Goal: Transaction & Acquisition: Subscribe to service/newsletter

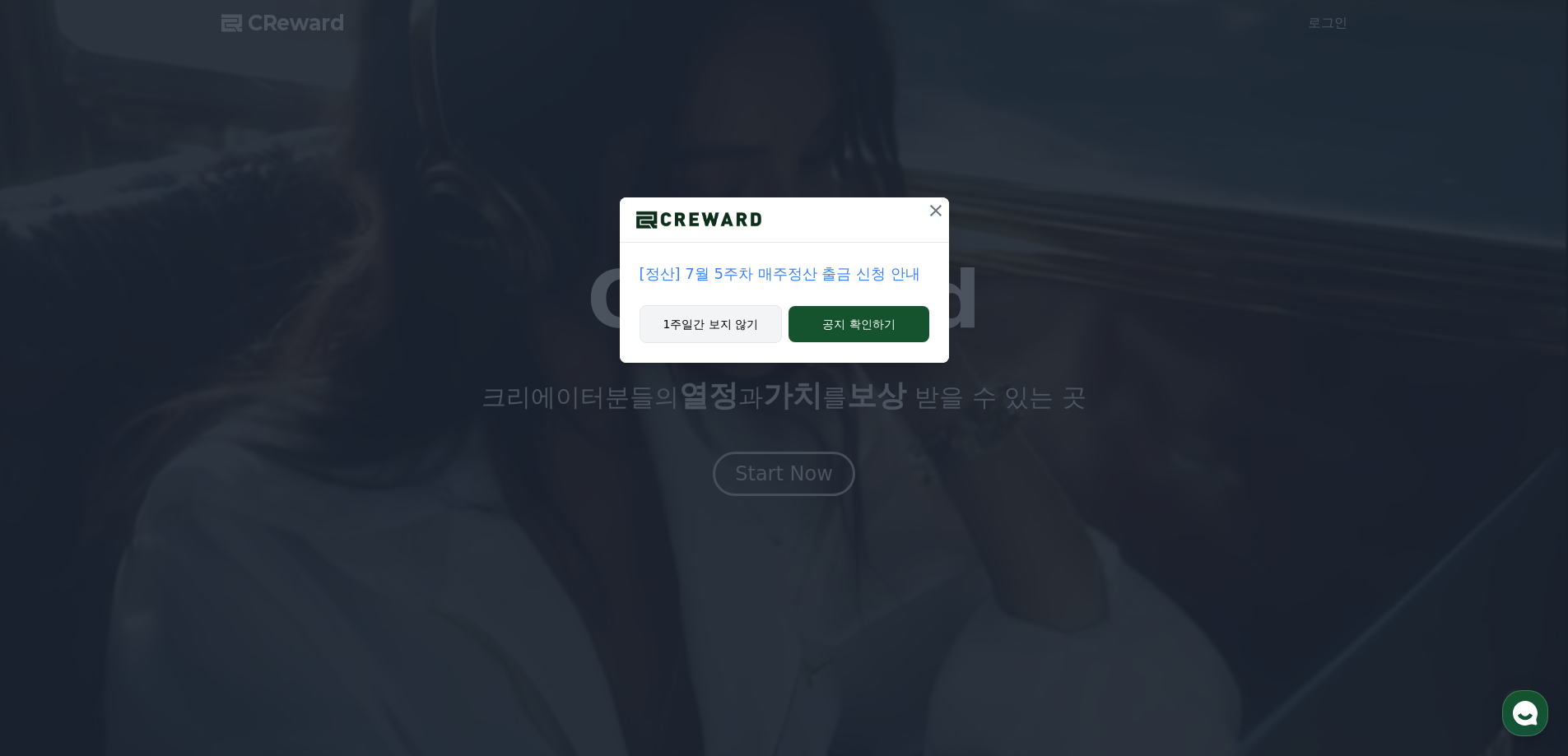
click at [730, 323] on button "1주일간 보지 않기" at bounding box center [711, 324] width 144 height 38
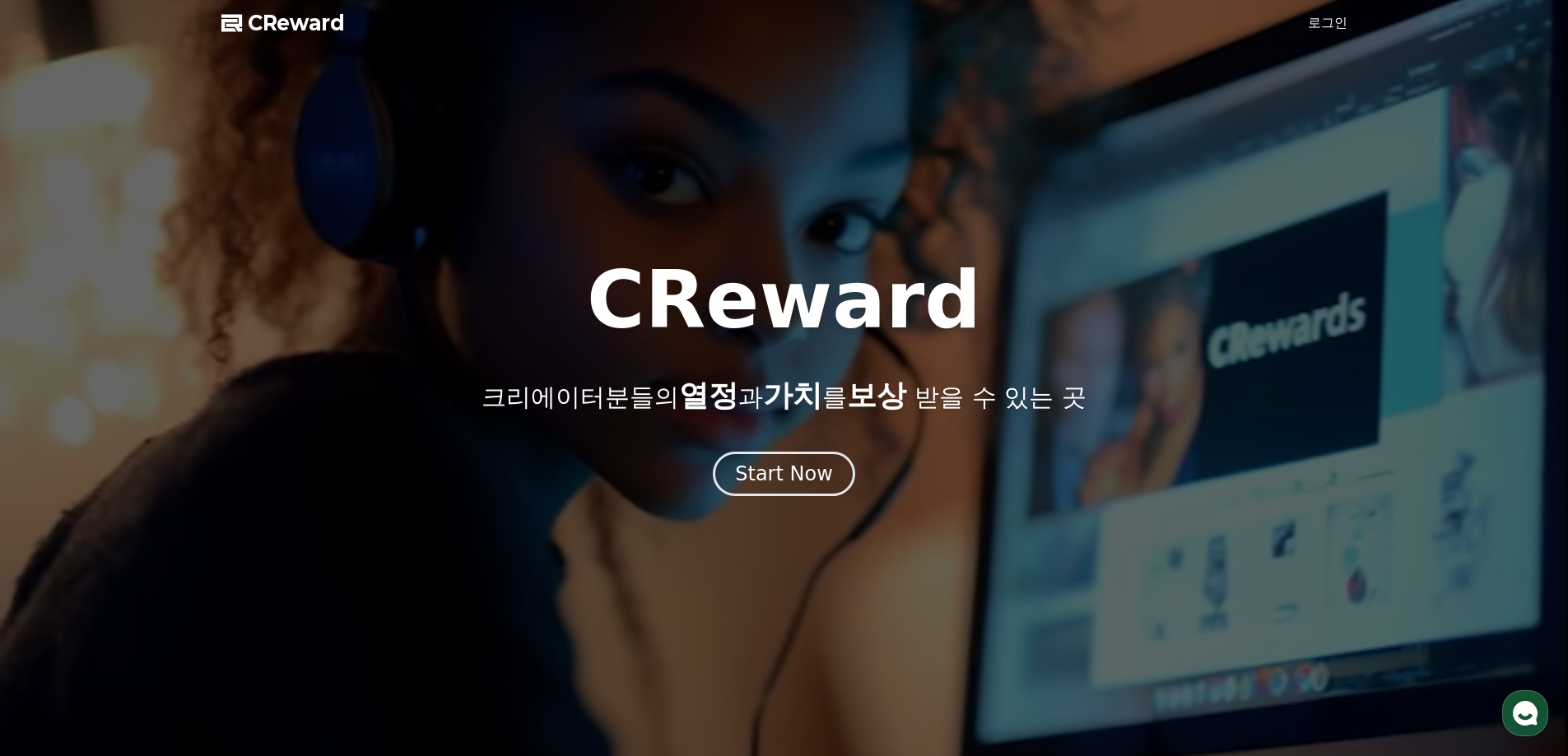
click at [1335, 9] on div at bounding box center [784, 378] width 1568 height 756
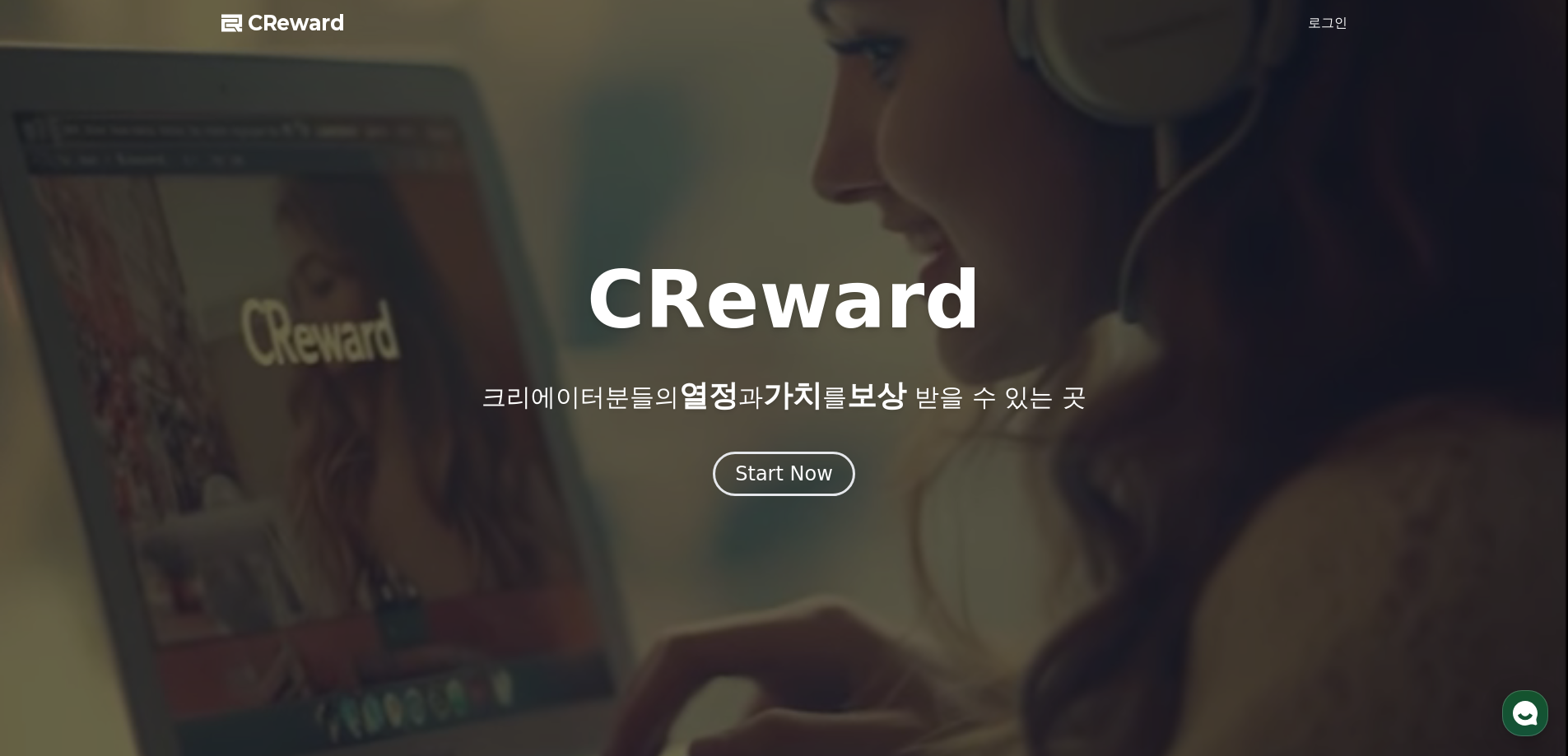
click at [1324, 24] on link "로그인" at bounding box center [1327, 23] width 40 height 20
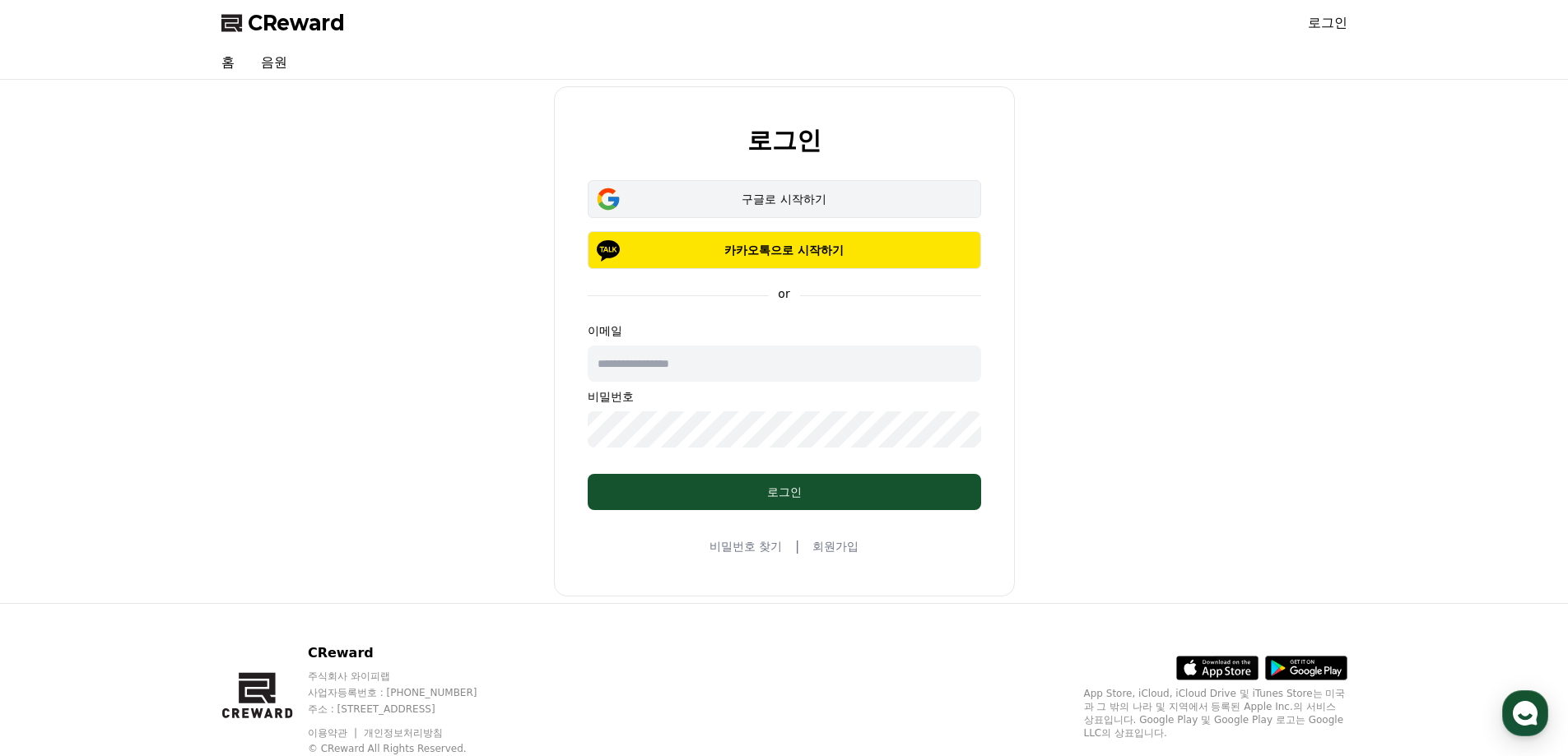
click at [730, 208] on button "구글로 시작하기" at bounding box center [784, 199] width 393 height 38
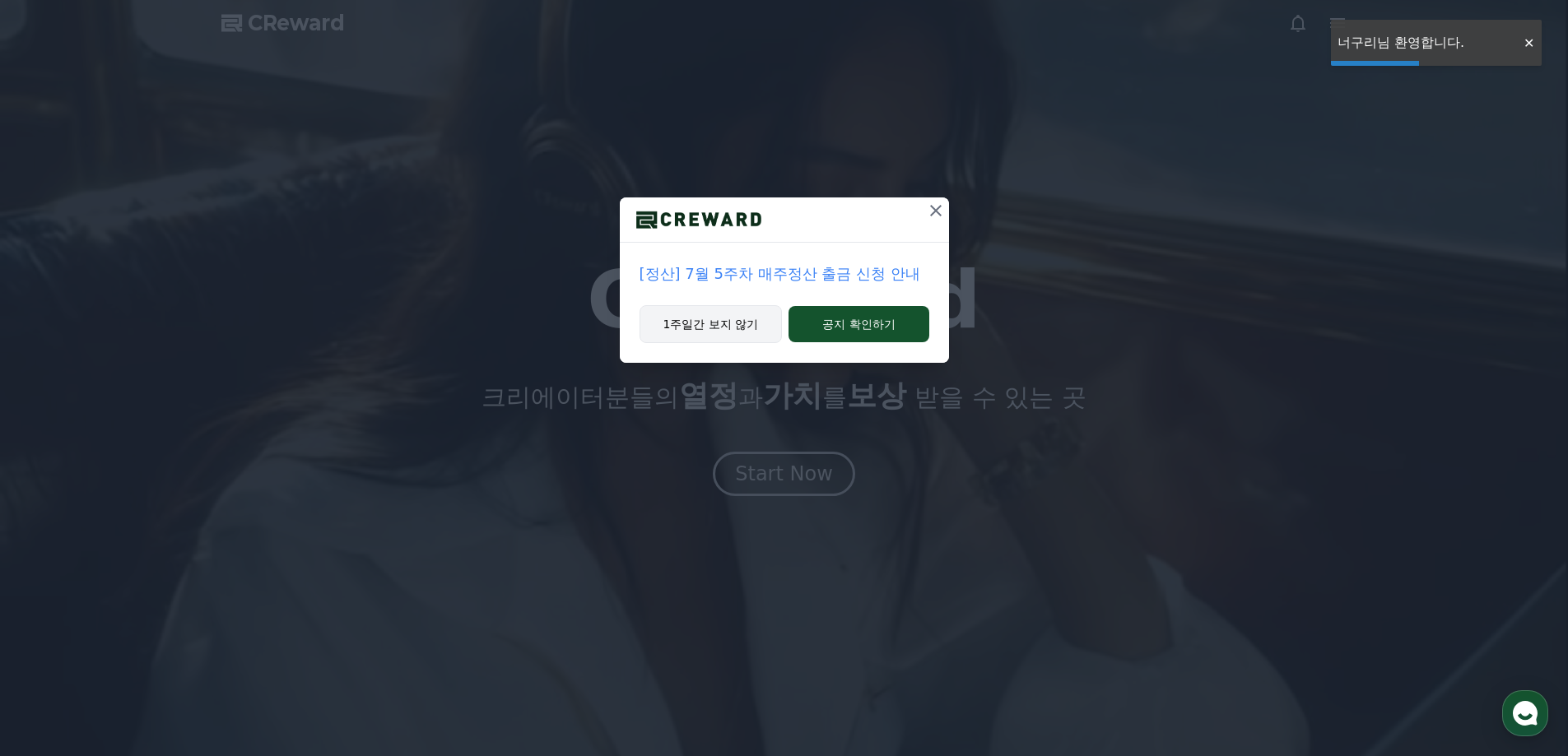
click at [726, 315] on button "1주일간 보지 않기" at bounding box center [711, 324] width 144 height 38
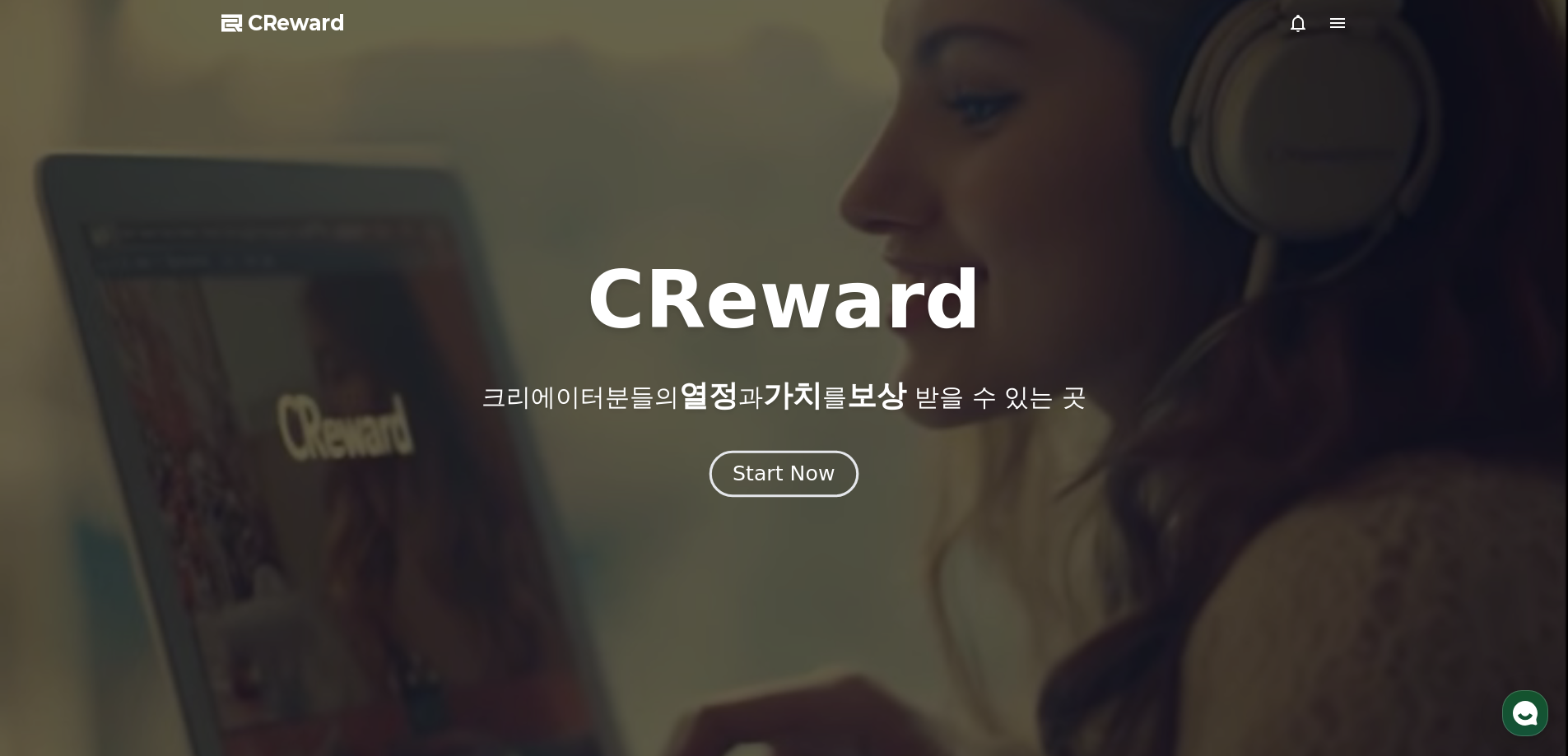
click at [827, 477] on div "Start Now" at bounding box center [783, 474] width 102 height 28
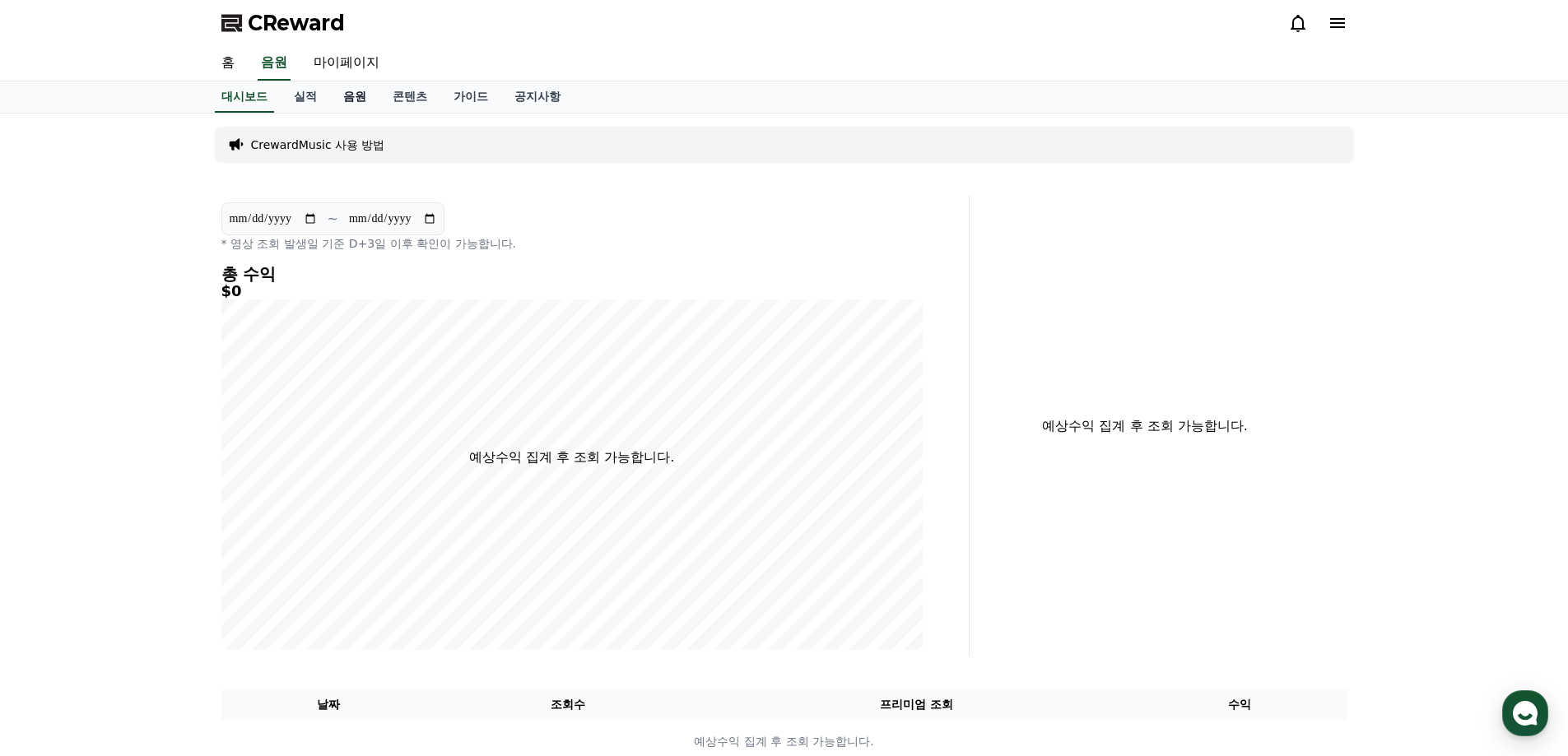
click at [350, 99] on link "음원" at bounding box center [354, 97] width 49 height 31
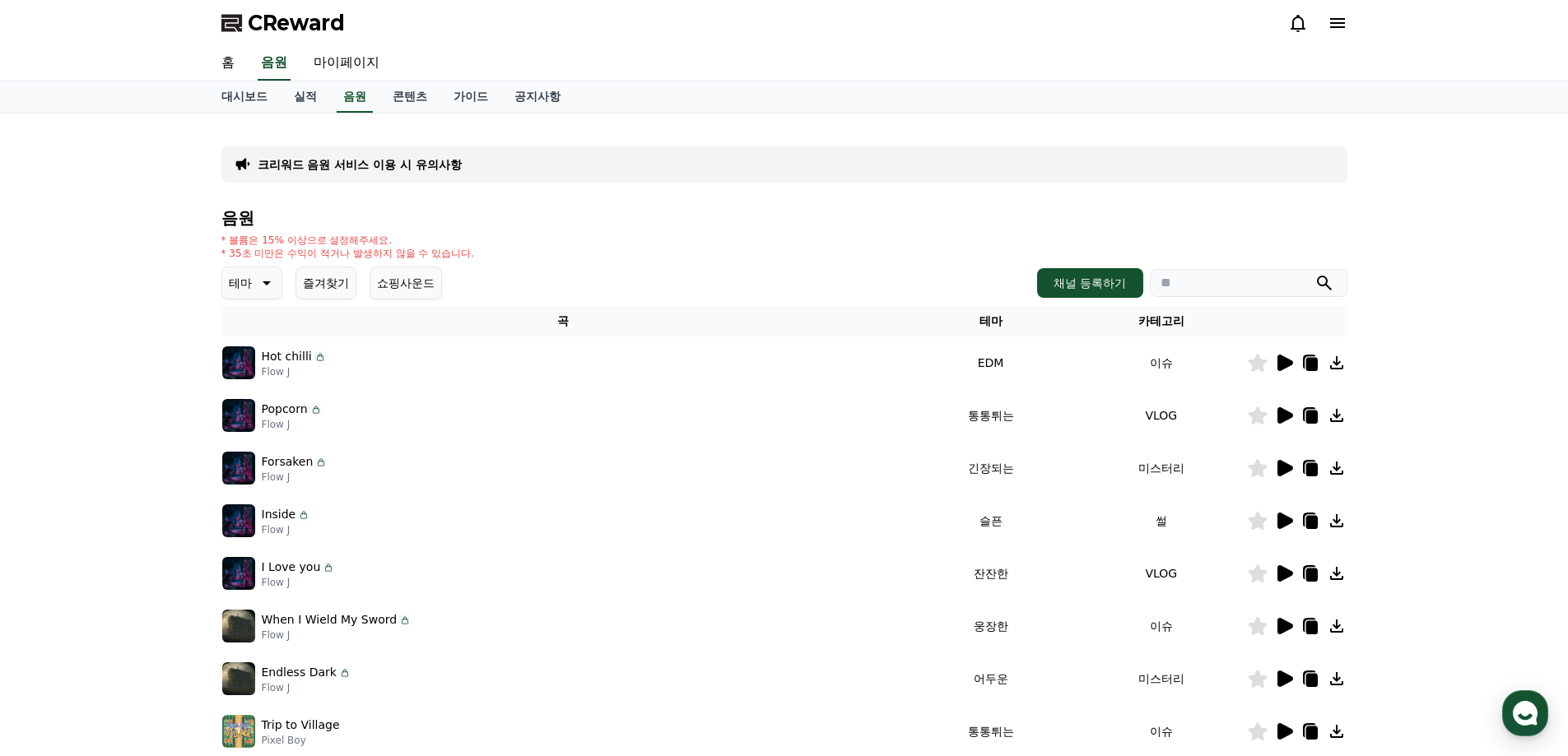
click at [1314, 364] on icon at bounding box center [1311, 364] width 12 height 14
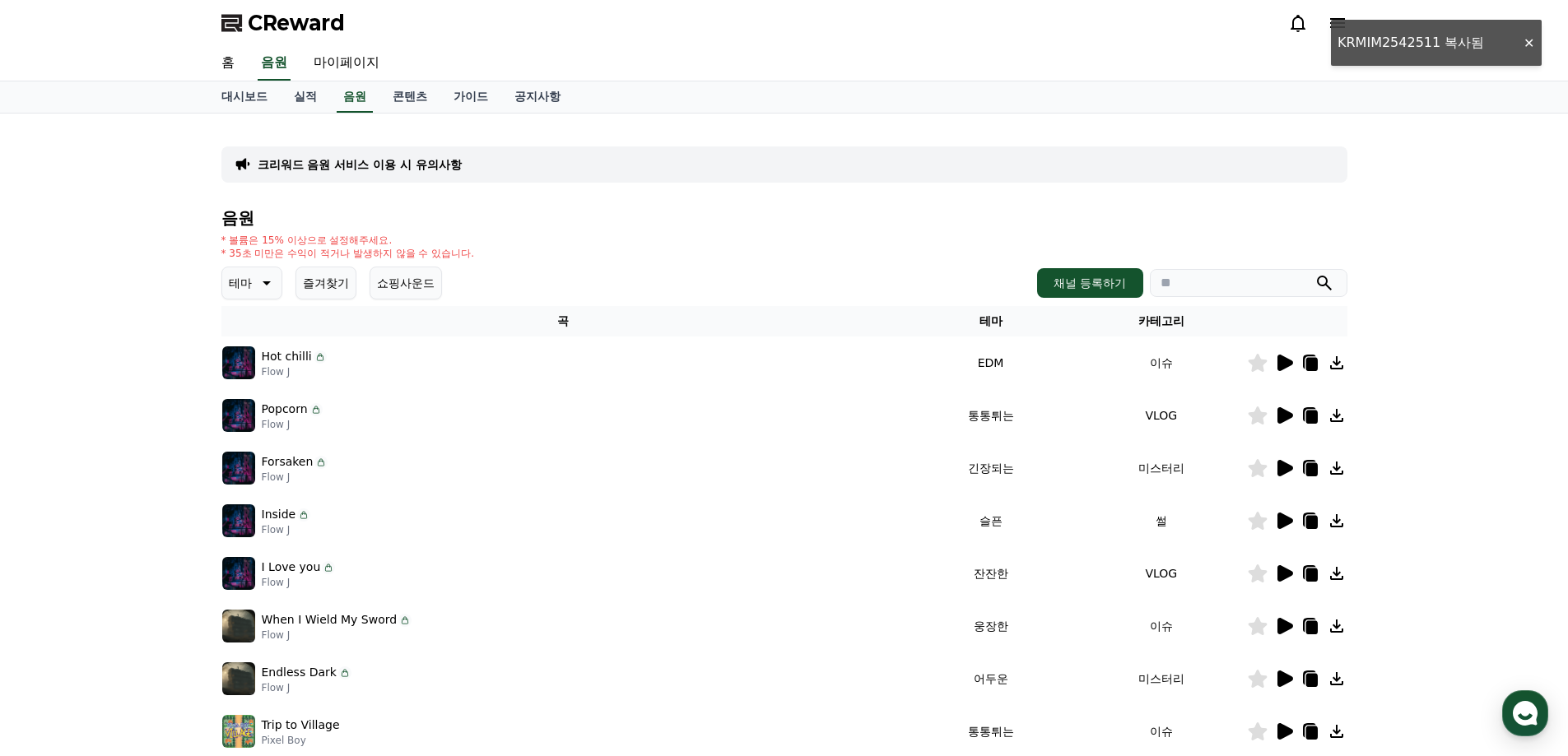
click at [1363, 38] on div "CReward" at bounding box center [784, 23] width 1568 height 46
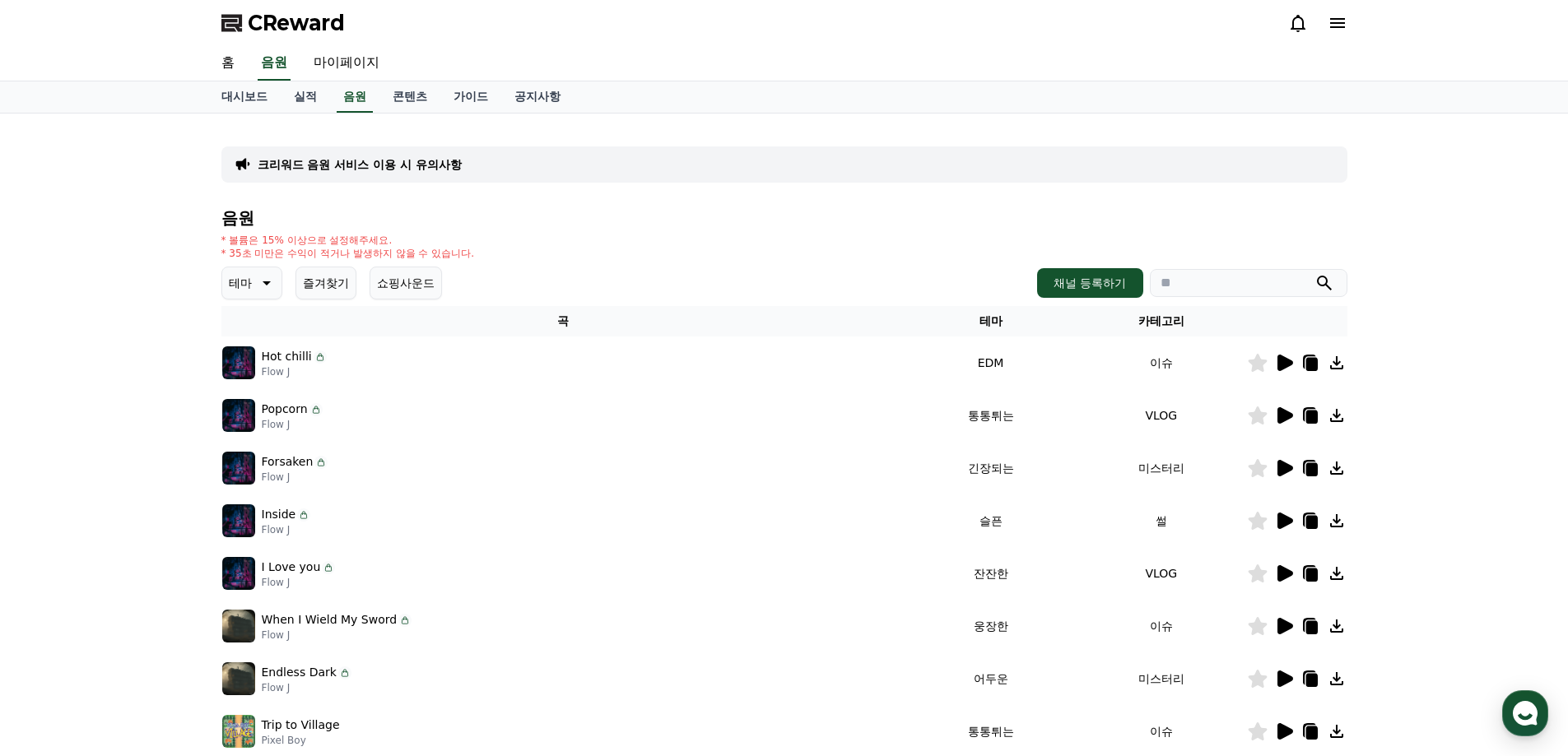
click at [1310, 360] on icon at bounding box center [1311, 364] width 12 height 14
